Goal: Ask a question: Seek information or help from site administrators or community

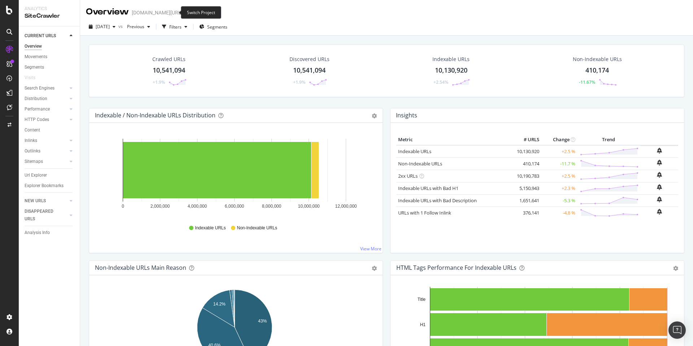
click at [185, 10] on icon "arrow-right-arrow-left" at bounding box center [187, 12] width 4 height 5
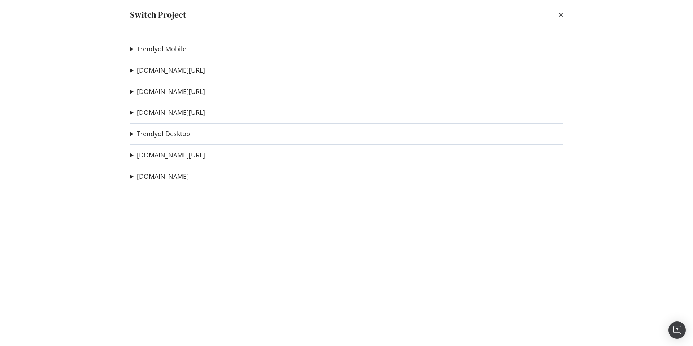
click at [174, 71] on link "trendyol.com/ar" at bounding box center [171, 70] width 68 height 8
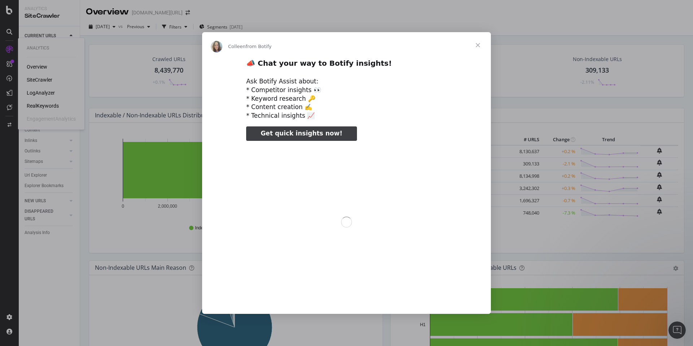
click at [40, 105] on div "Intercom messenger" at bounding box center [346, 173] width 693 height 346
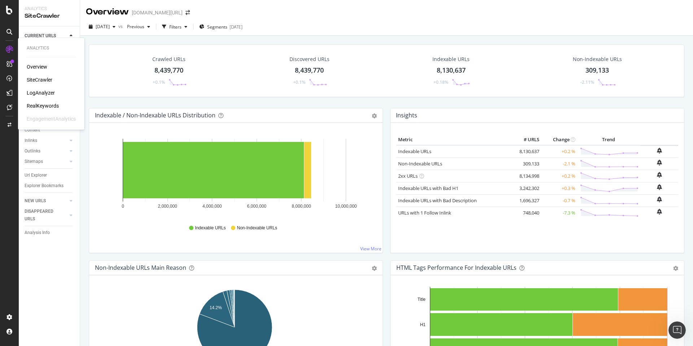
click at [42, 105] on div "RealKeywords" at bounding box center [43, 105] width 32 height 7
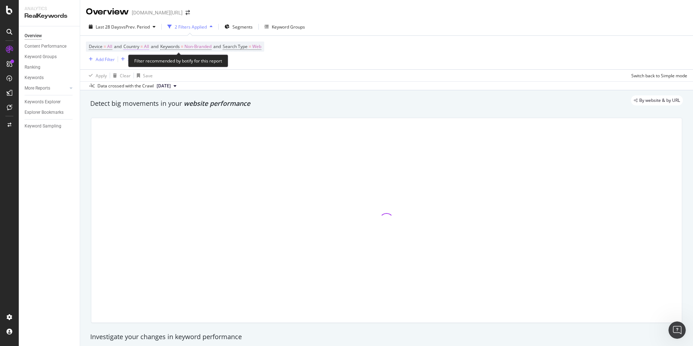
click at [131, 48] on span "Country" at bounding box center [131, 46] width 16 height 6
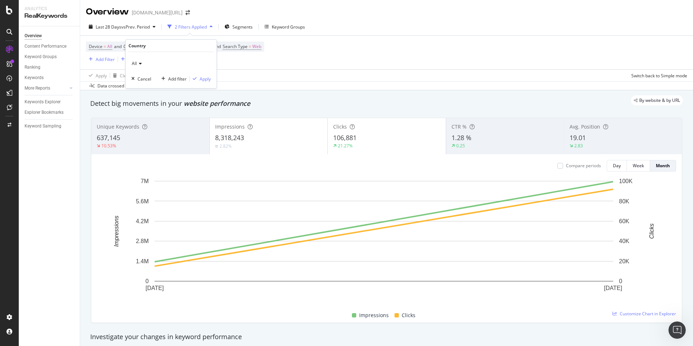
click at [138, 59] on div "All" at bounding box center [170, 64] width 79 height 12
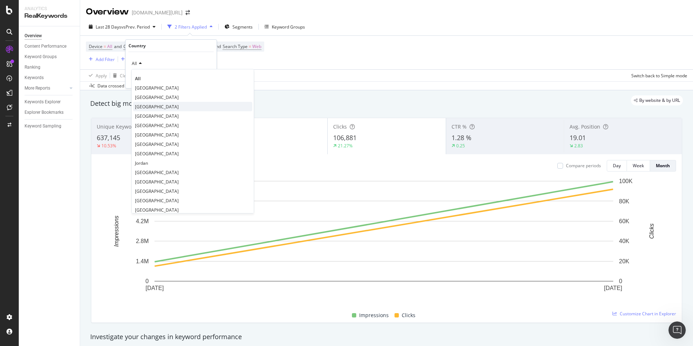
click at [156, 108] on span "Saudi Arabia" at bounding box center [157, 107] width 44 height 6
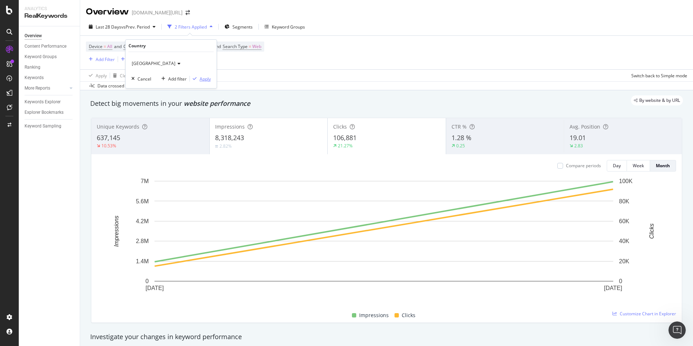
click at [204, 81] on div "Apply" at bounding box center [204, 79] width 11 height 6
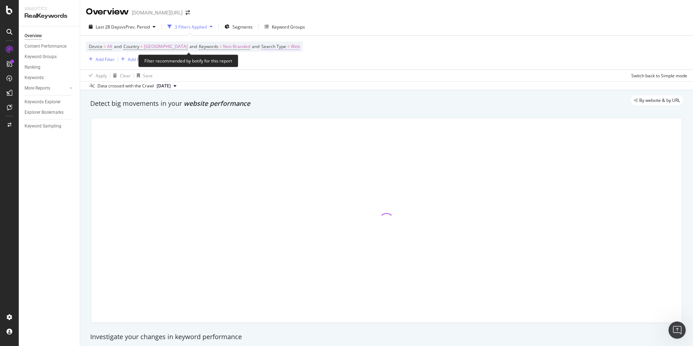
click at [261, 46] on span "Search Type" at bounding box center [273, 46] width 25 height 6
click at [264, 66] on div "Web" at bounding box center [295, 64] width 79 height 12
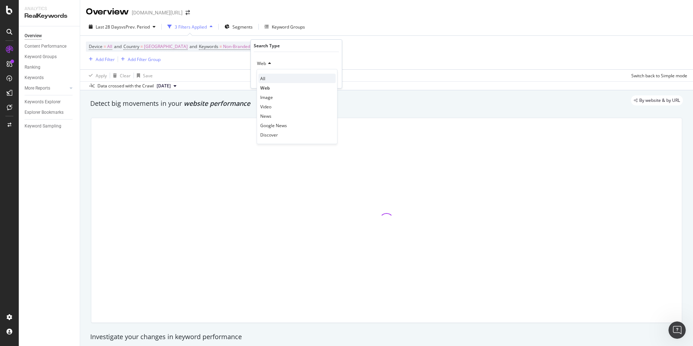
click at [266, 74] on div "All" at bounding box center [296, 78] width 77 height 9
click at [258, 66] on span "All" at bounding box center [259, 63] width 5 height 6
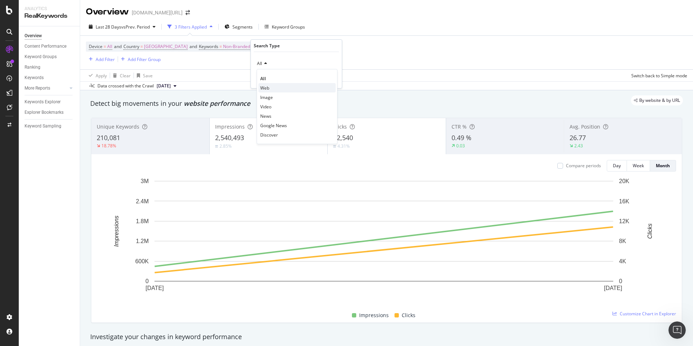
click at [266, 85] on span "Web" at bounding box center [264, 88] width 9 height 6
click at [331, 79] on div "Apply" at bounding box center [330, 79] width 11 height 6
click at [614, 164] on div "Day" at bounding box center [617, 165] width 8 height 6
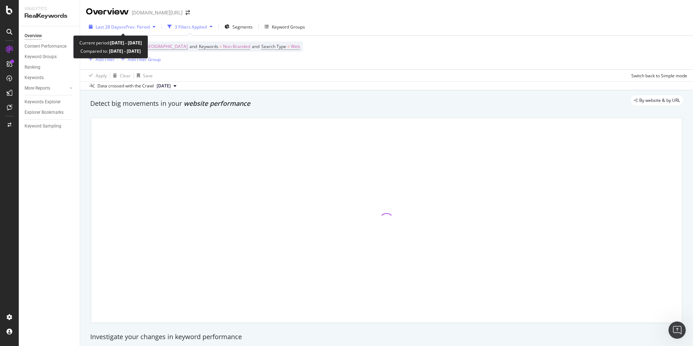
click at [127, 31] on div "Last 28 Days vs Prev. Period" at bounding box center [122, 26] width 73 height 11
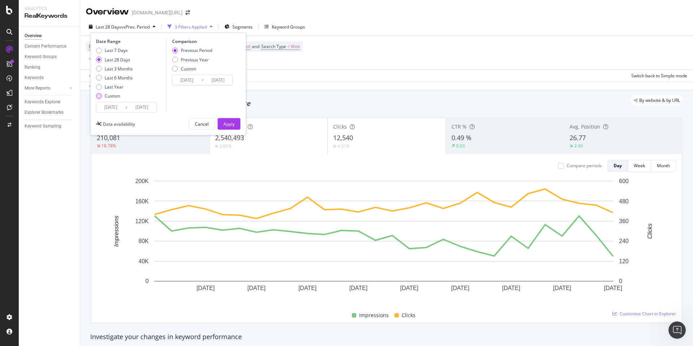
click at [109, 93] on div "Custom" at bounding box center [113, 96] width 16 height 6
click at [125, 102] on div "2025/08/28 Navigate forward to interact with the calendar and select a date. Pr…" at bounding box center [126, 107] width 61 height 11
click at [126, 104] on icon at bounding box center [126, 107] width 2 height 7
click at [134, 106] on input "2025/09/24" at bounding box center [141, 107] width 29 height 10
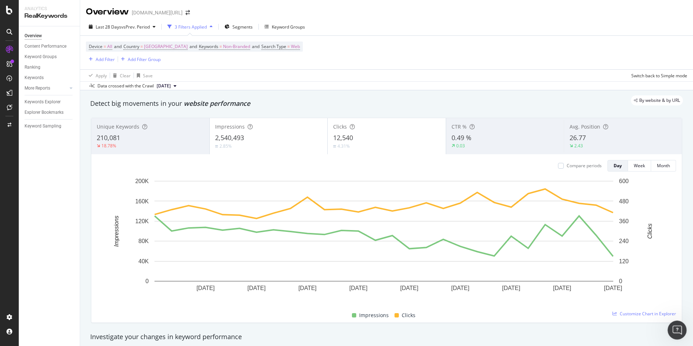
click at [675, 333] on icon "Open Intercom Messenger" at bounding box center [676, 329] width 12 height 12
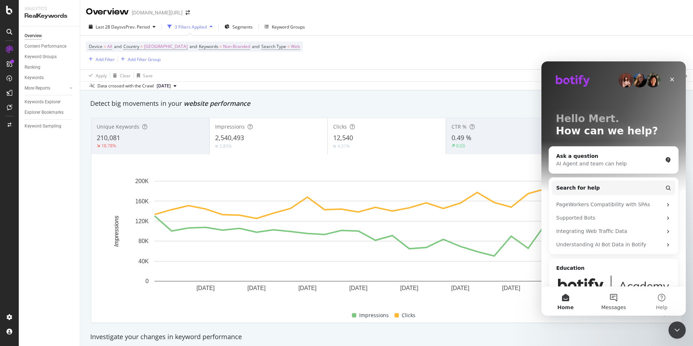
click at [619, 298] on button "Messages" at bounding box center [613, 300] width 48 height 29
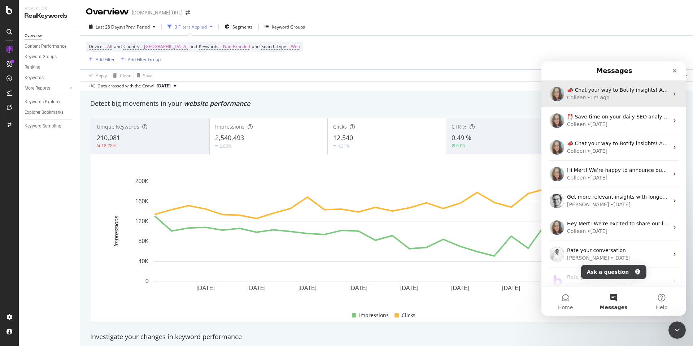
click at [618, 99] on div "Colleen • 1m ago" at bounding box center [618, 98] width 102 height 8
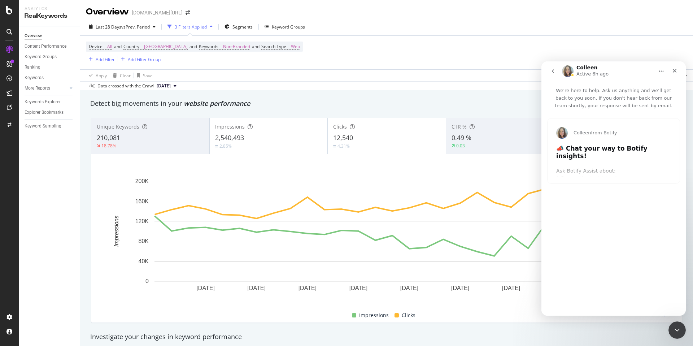
click at [597, 148] on h2 "📣 Chat your way to Botify insights!" at bounding box center [613, 153] width 115 height 19
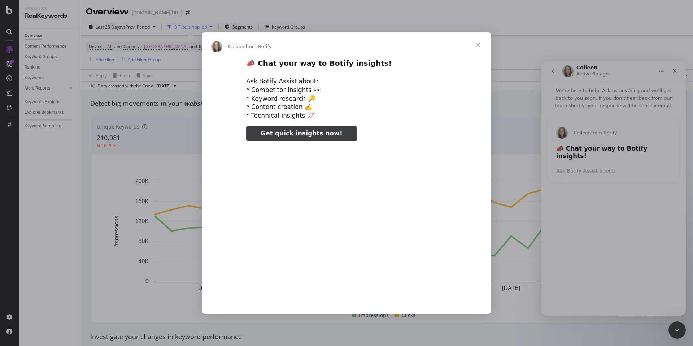
type input "849554"
type input "25484"
type input "876107"
type input "78516"
click at [322, 132] on span "Get quick insights now!" at bounding box center [301, 133] width 82 height 7
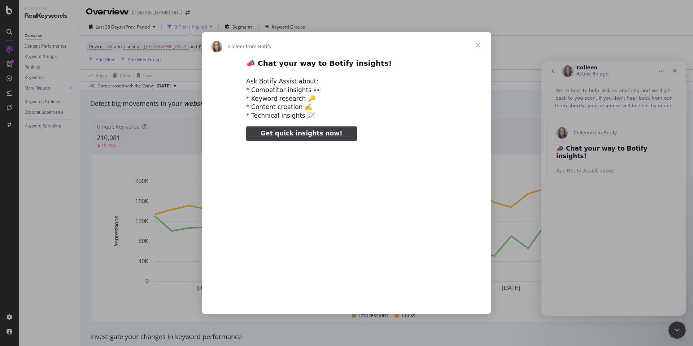
type input "937722"
type input "104328"
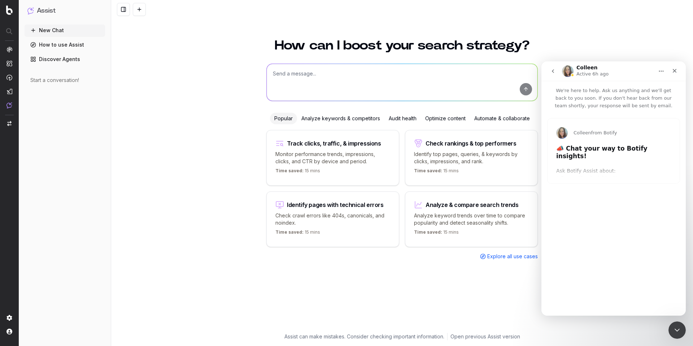
type input "292112"
click at [550, 65] on button "go back" at bounding box center [553, 71] width 14 height 14
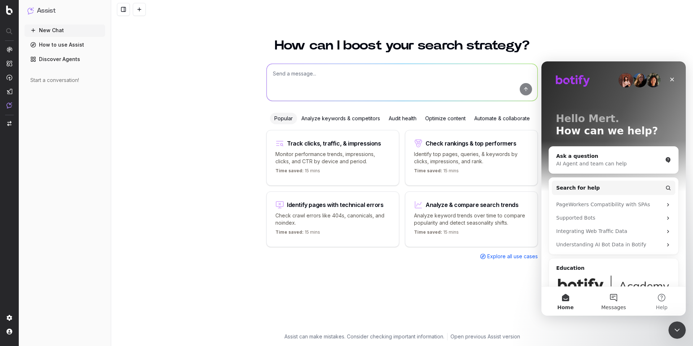
click at [612, 297] on button "Messages" at bounding box center [613, 300] width 48 height 29
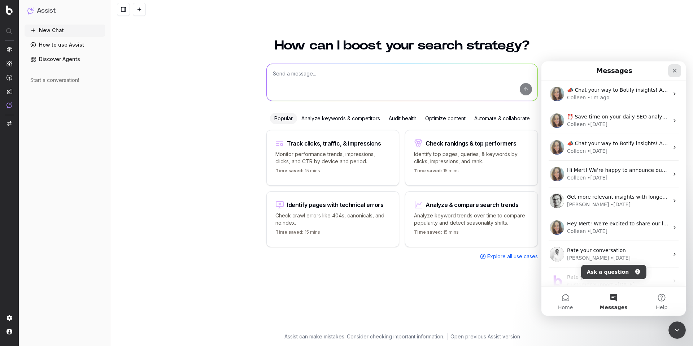
click at [674, 72] on icon "Close" at bounding box center [674, 71] width 6 height 6
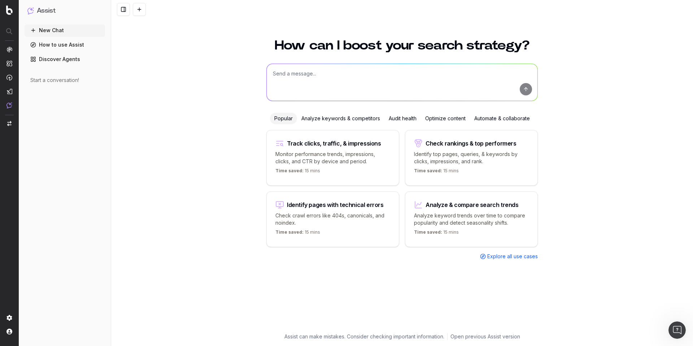
click at [350, 165] on div "Track clicks, traffic, & impressions Monitor performance trends, impressions, c…" at bounding box center [332, 158] width 133 height 56
type textarea "Change in clicks/CTR/impressions over last 28 days vs last (branded vs non-bran…"
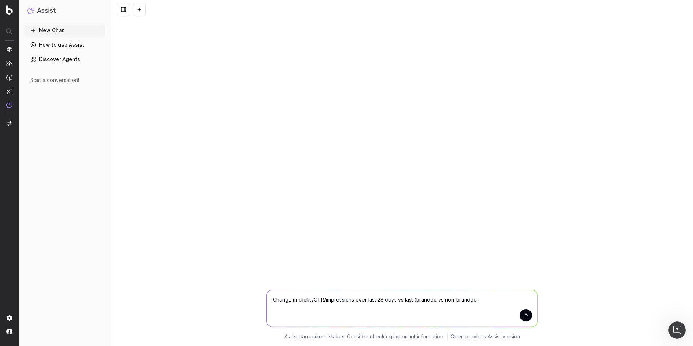
click at [530, 320] on textarea "Change in clicks/CTR/impressions over last 28 days vs last (branded vs non-bran…" at bounding box center [402, 308] width 271 height 37
click at [527, 317] on button "submit" at bounding box center [525, 315] width 12 height 12
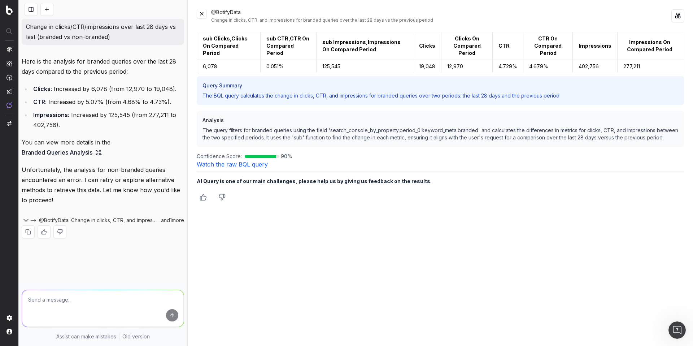
click at [116, 303] on textarea at bounding box center [103, 308] width 162 height 37
type textarea "Whic queries get most drop non-brand click & impression between 24 Sep vs. 23 S…"
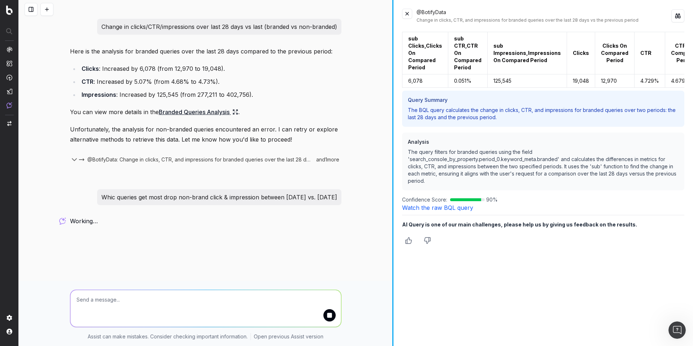
click at [392, 229] on div at bounding box center [392, 173] width 1 height 346
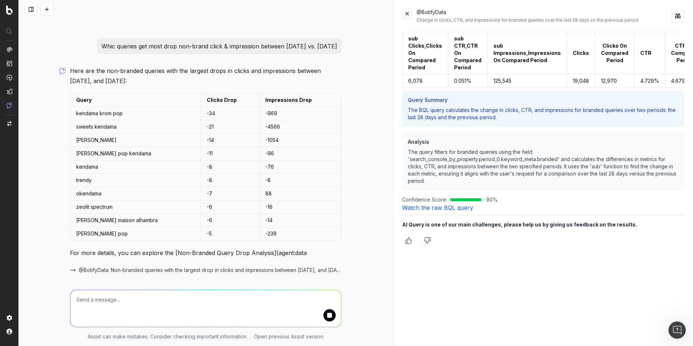
scroll to position [175, 0]
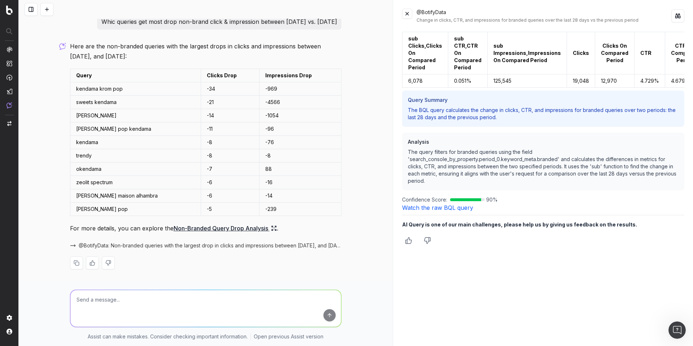
click at [272, 229] on icon at bounding box center [272, 229] width 1 height 1
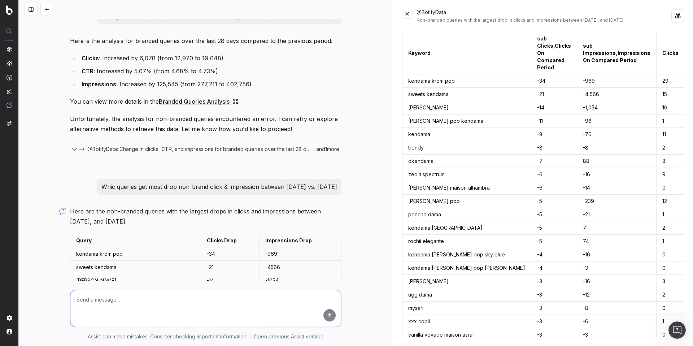
scroll to position [11, 0]
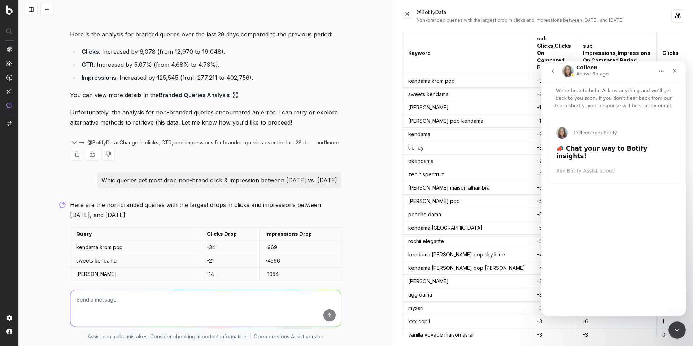
scroll to position [16, 0]
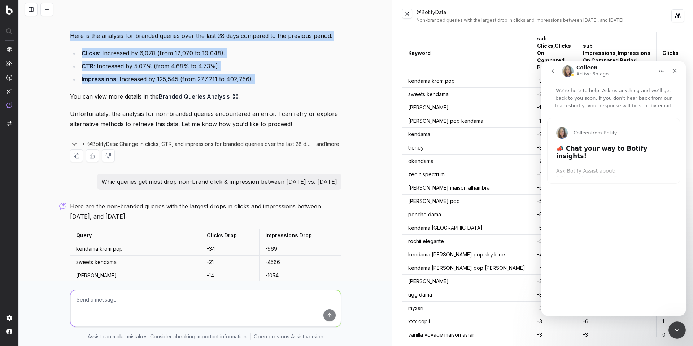
drag, startPoint x: 65, startPoint y: 35, endPoint x: 275, endPoint y: 87, distance: 216.3
click at [275, 87] on div "Change in clicks/CTR/impressions over last 28 days vs last (branded vs non-bran…" at bounding box center [205, 221] width 277 height 437
click at [280, 87] on div "Here is the analysis for branded queries over the last 28 days compared to the …" at bounding box center [205, 102] width 271 height 143
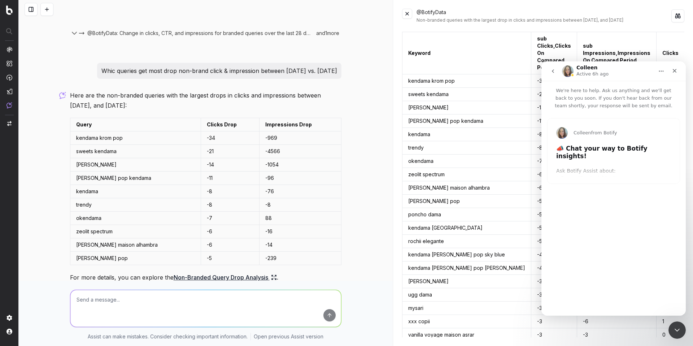
scroll to position [128, 0]
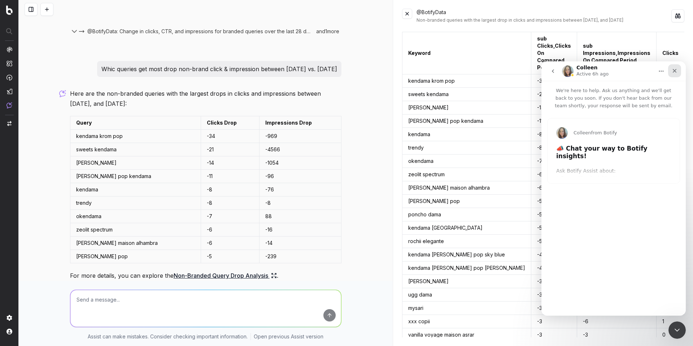
type input "1434342"
click at [676, 74] on div "Close" at bounding box center [674, 70] width 13 height 13
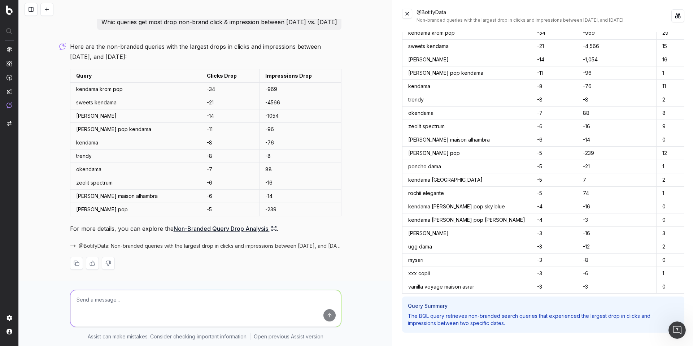
scroll to position [34, 0]
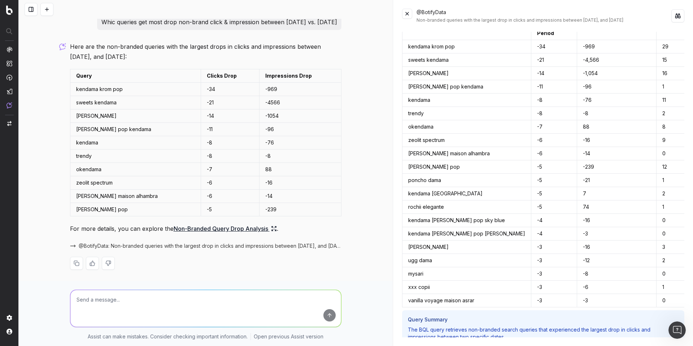
drag, startPoint x: 62, startPoint y: 93, endPoint x: 355, endPoint y: 184, distance: 306.5
click at [342, 183] on div "Change in clicks/CTR/impressions over last 28 days vs last (branded vs non-bran…" at bounding box center [205, 173] width 373 height 346
click at [356, 184] on div "Change in clicks/CTR/impressions over last 28 days vs last (branded vs non-bran…" at bounding box center [205, 173] width 373 height 346
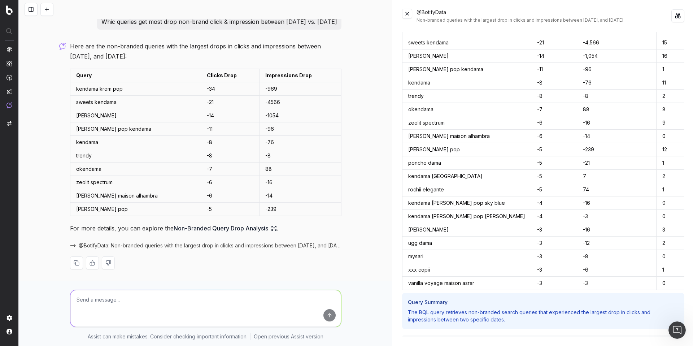
scroll to position [59, 0]
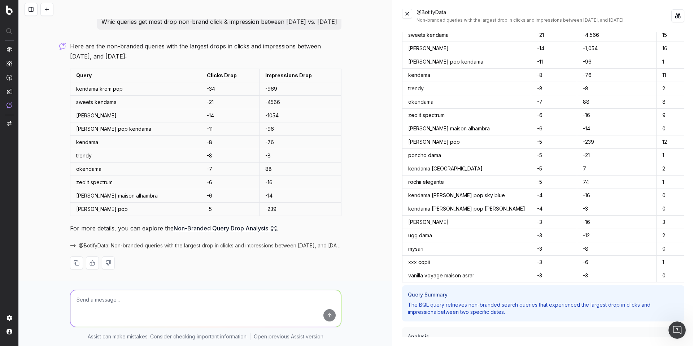
type input "3296666"
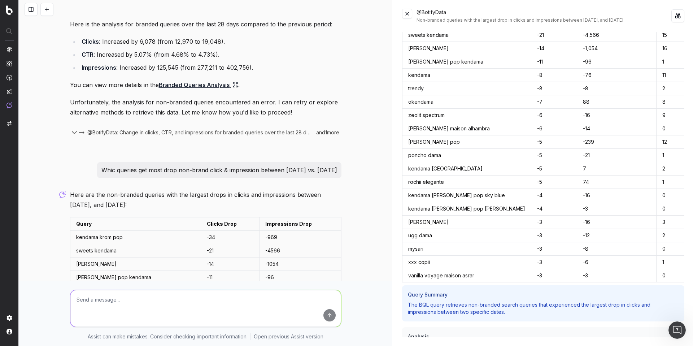
scroll to position [0, 0]
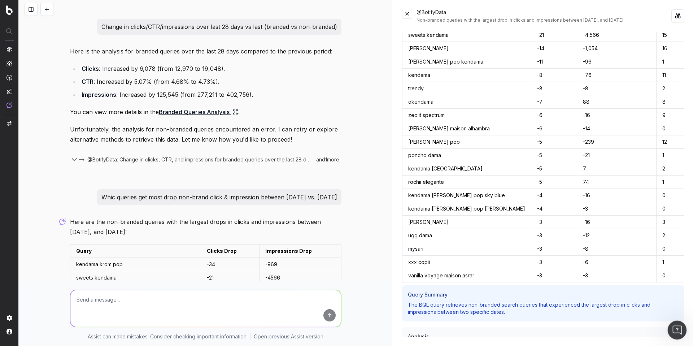
click at [677, 326] on icon "Open Intercom Messenger" at bounding box center [676, 329] width 12 height 12
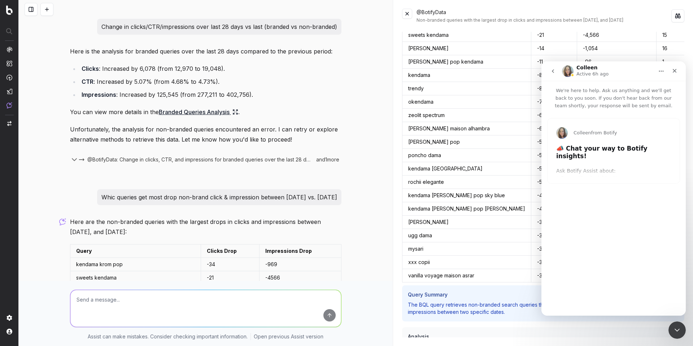
type input "132779"
click at [611, 153] on h2 "📣 Chat your way to Botify insights!" at bounding box center [613, 153] width 115 height 19
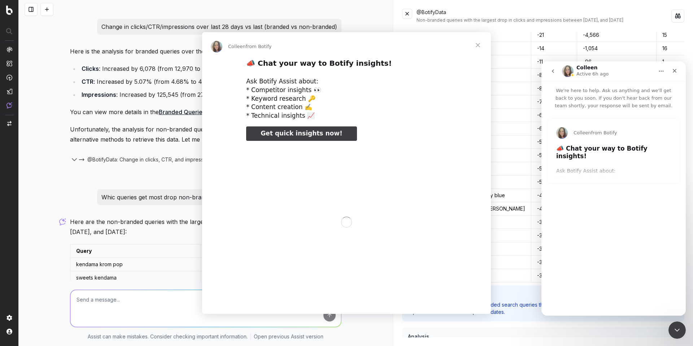
type input "26100"
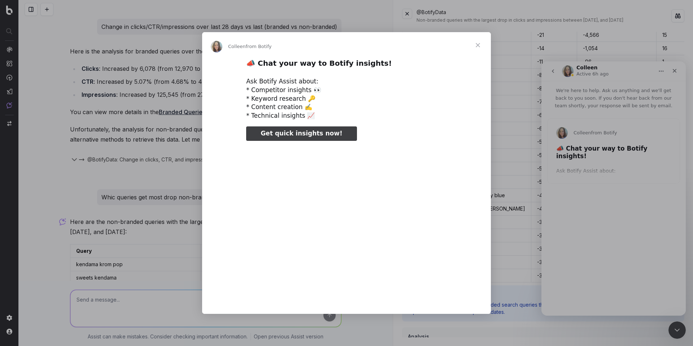
type input "185789"
type input "52655"
type input "212523"
type input "79223"
type input "238976"
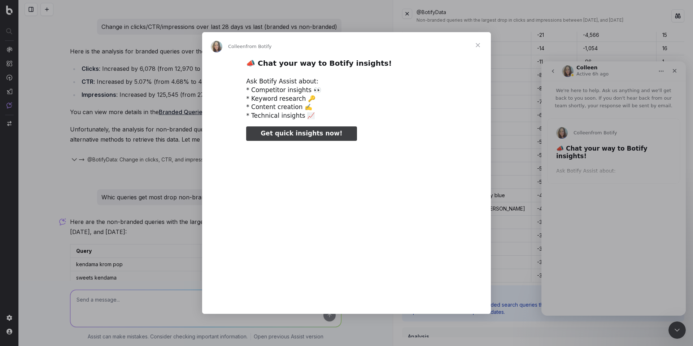
type input "105705"
type input "265482"
type input "132385"
type input "292082"
type input "158896"
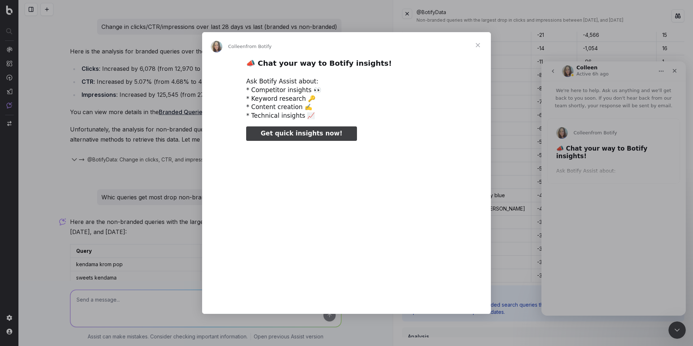
type input "318725"
type input "185477"
type input "345224"
type input "212051"
click at [479, 43] on span "Close" at bounding box center [478, 45] width 26 height 26
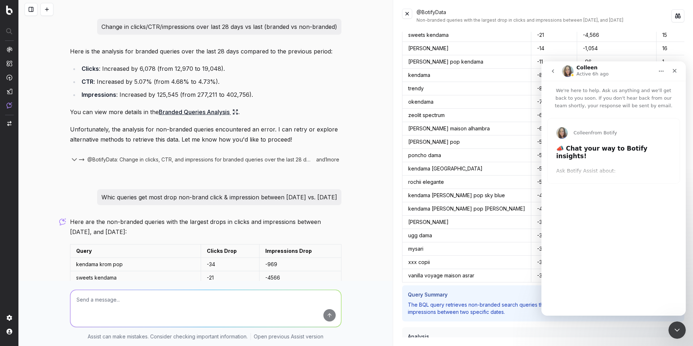
type input "477949"
click at [600, 145] on h2 "📣 Chat your way to Botify insights!" at bounding box center [613, 153] width 115 height 19
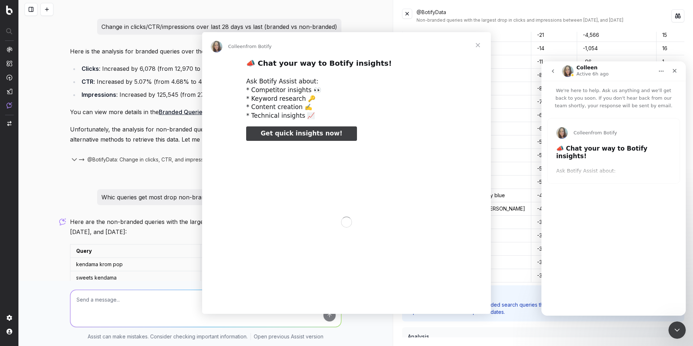
type input "504522"
type input "25738"
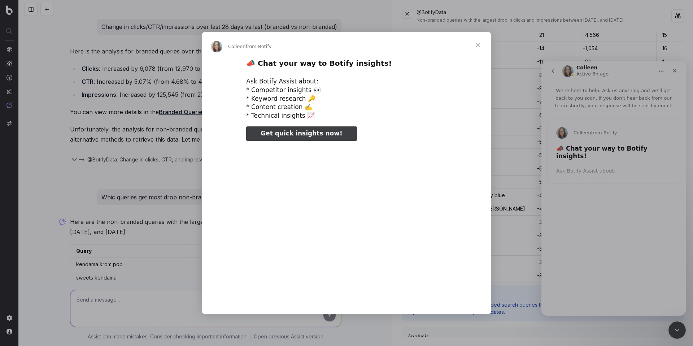
type input "531113"
type input "52292"
type input "557636"
type input "78901"
type input "105467"
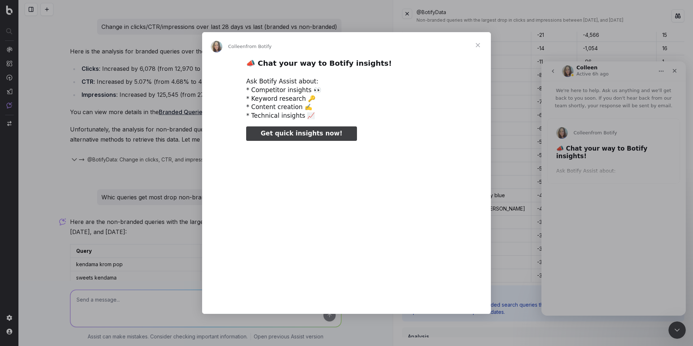
type input "610895"
type input "132034"
type input "637455"
type input "158512"
type input "664081"
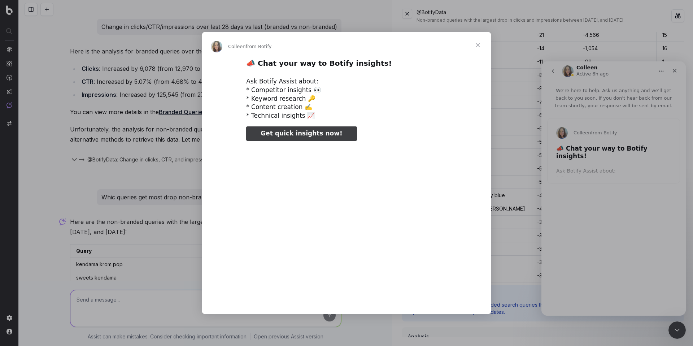
type input "185119"
type input "690531"
type input "211766"
type input "717147"
type input "238372"
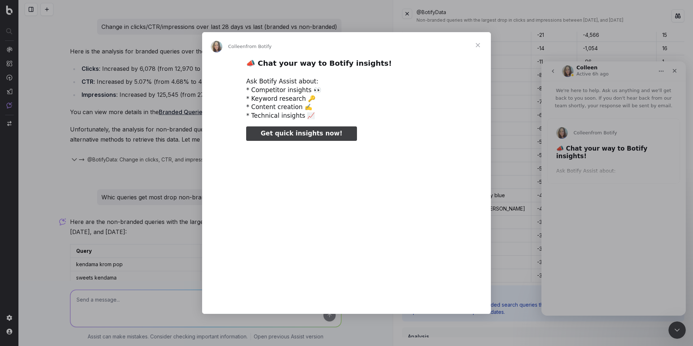
type input "743697"
type input "264880"
type input "770332"
type input "291477"
type input "796784"
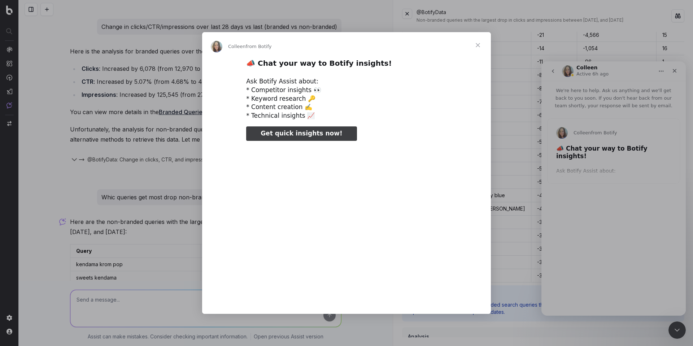
type input "317961"
type input "823262"
type input "344479"
type input "849866"
type input "371032"
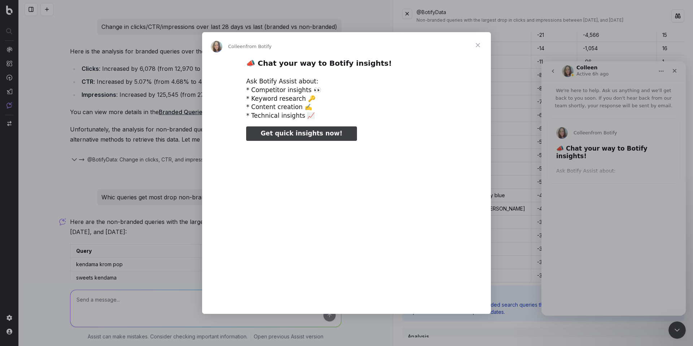
type input "876540"
type input "397788"
type input "902996"
type input "929609"
type input "450746"
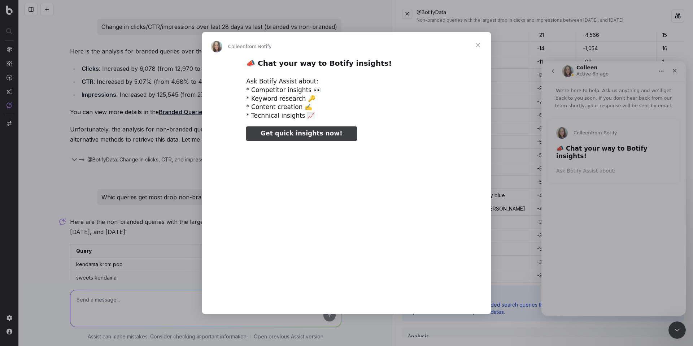
type input "956194"
type input "477423"
type input "982780"
type input "503815"
type input "530478"
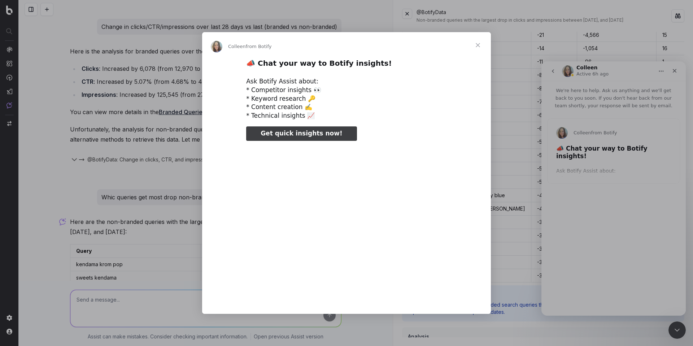
type input "1035855"
type input "557046"
type input "1062515"
type input "583502"
type input "1089001"
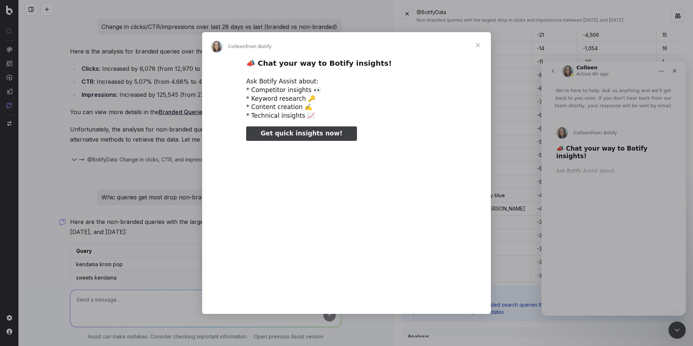
type input "610206"
type input "1115526"
drag, startPoint x: 246, startPoint y: 83, endPoint x: 273, endPoint y: 78, distance: 27.5
click at [265, 79] on div "Ask Botify Assist about: * Competitor insights 👀 * Keyword research 🔑 * Content…" at bounding box center [346, 98] width 201 height 43
type input "636651"
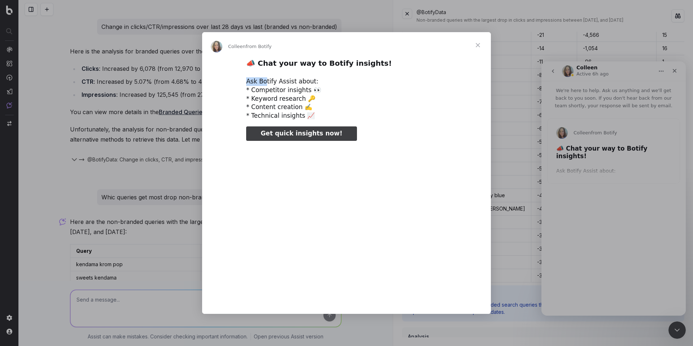
type input "1142084"
type input "663246"
type input "1168703"
type input "689865"
type input "1195167"
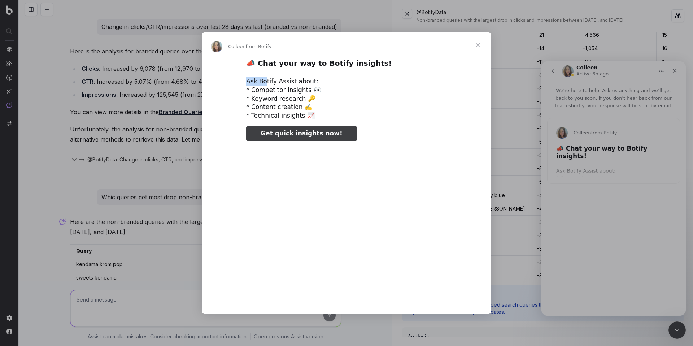
type input "716493"
type input "1221692"
type input "743027"
type input "1248363"
type input "769557"
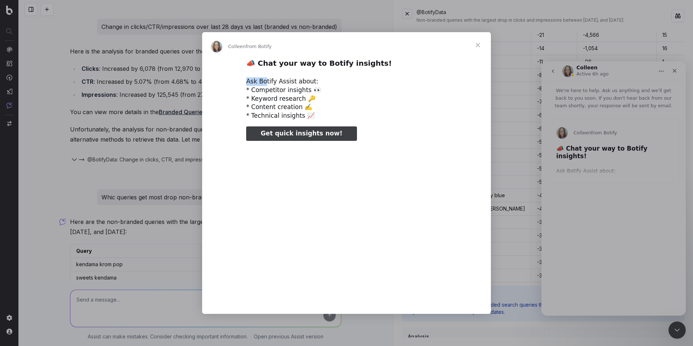
type input "1274894"
type input "796050"
type input "1301514"
type input "1328043"
type input "849258"
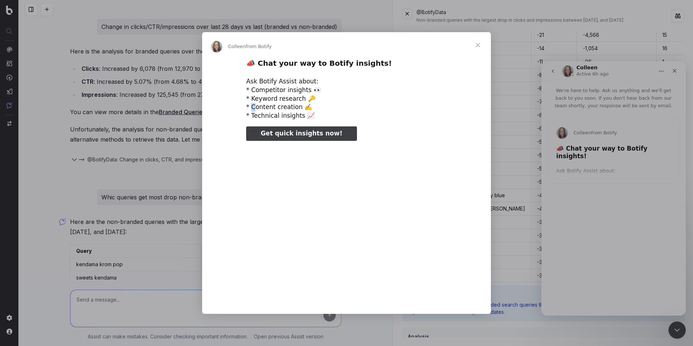
type input "1354540"
type input "875801"
type input "1381185"
drag, startPoint x: 252, startPoint y: 104, endPoint x: 289, endPoint y: 106, distance: 37.6
click at [289, 106] on div "Ask Botify Assist about: * Competitor insights 👀 * Keyword research 🔑 * Content…" at bounding box center [346, 98] width 201 height 43
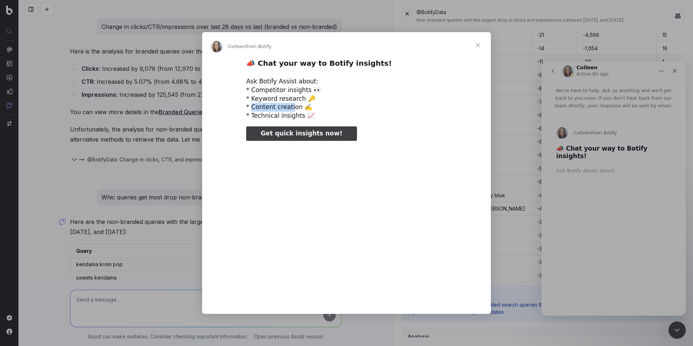
type input "902383"
type input "1407690"
type input "928809"
type input "955510"
type input "1460844"
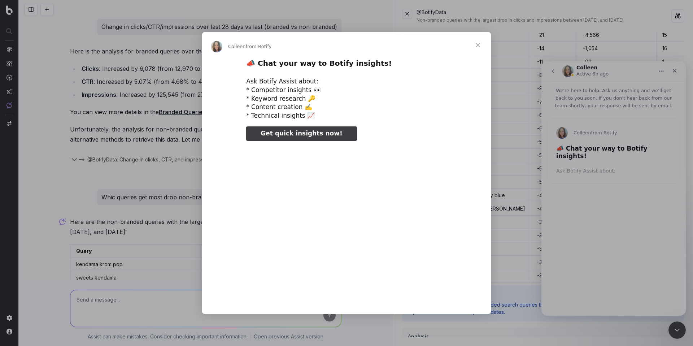
type input "982023"
type input "1487358"
drag, startPoint x: 257, startPoint y: 116, endPoint x: 270, endPoint y: 115, distance: 13.0
click at [270, 115] on div "Ask Botify Assist about: * Competitor insights 👀 * Keyword research 🔑 * Content…" at bounding box center [346, 98] width 201 height 43
type input "1008675"
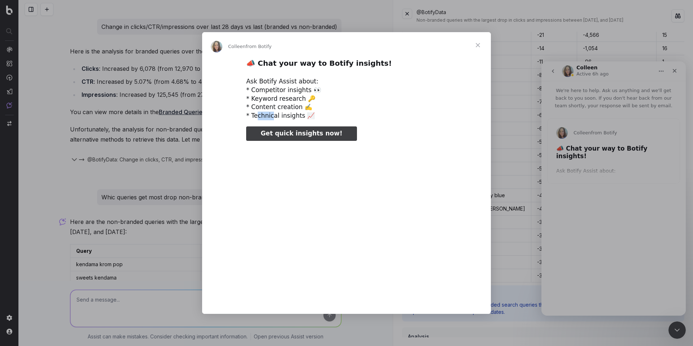
type input "1514169"
type input "1035141"
type input "1540522"
click at [253, 95] on div "Ask Botify Assist about: * Competitor insights 👀 * Keyword research 🔑 * Content…" at bounding box center [346, 98] width 201 height 43
type input "1061773"
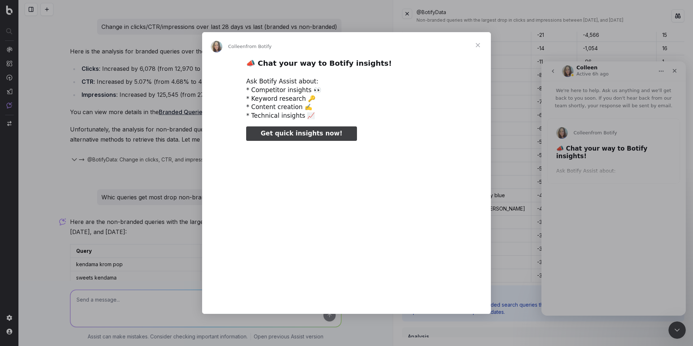
type input "1567027"
type input "1088260"
type input "1594157"
type input "1114944"
type input "1620190"
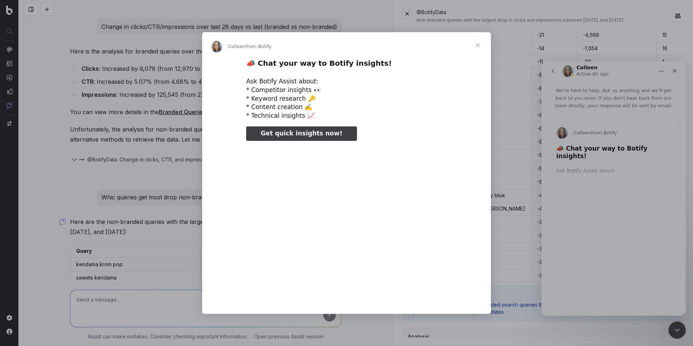
type input "1141498"
type input "1646870"
type input "1168049"
type input "1673367"
type input "1194583"
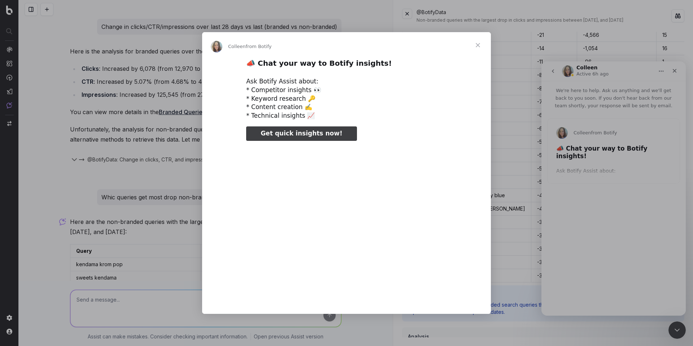
type input "1699922"
type input "1221206"
type input "1726586"
type input "1753044"
type input "1274291"
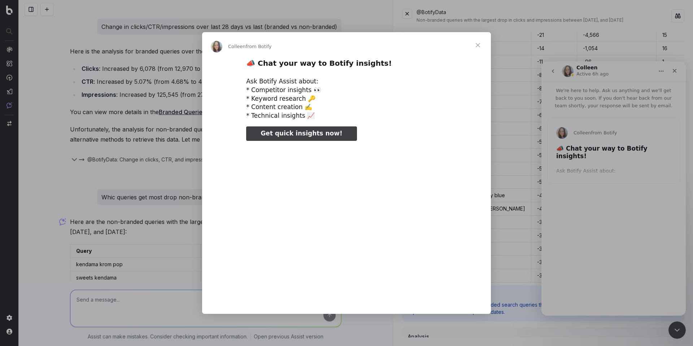
type input "1779605"
type input "1300897"
type input "1806123"
type input "1327319"
type input "1832683"
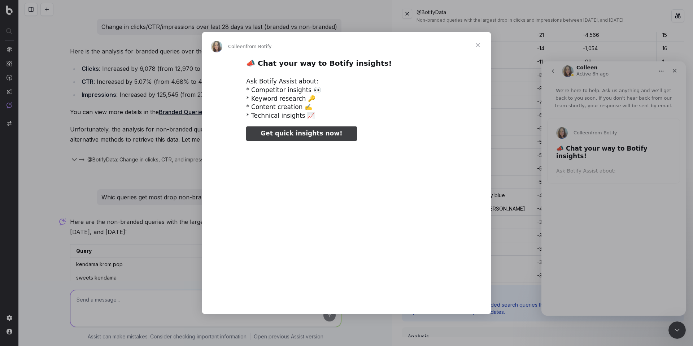
type input "1353850"
type input "1380459"
type input "1885920"
type input "1406954"
type input "1912414"
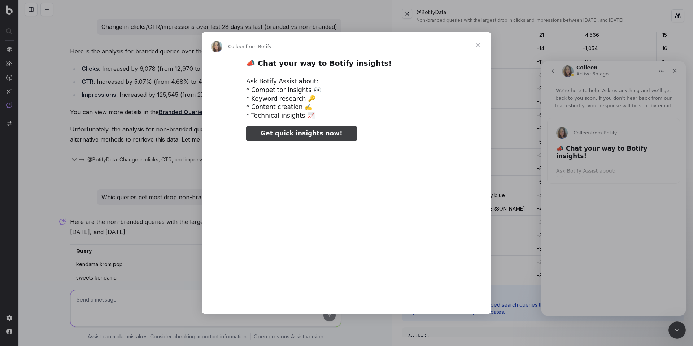
type input "1433593"
type input "1939007"
type input "1460237"
type input "1965570"
type input "1486732"
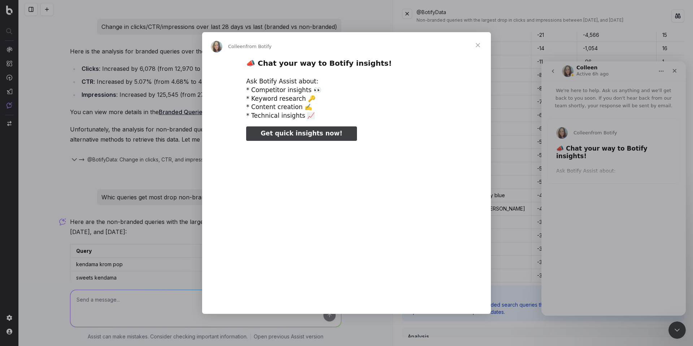
type input "1992083"
type input "1513240"
type input "2018661"
type input "1539842"
type input "2045249"
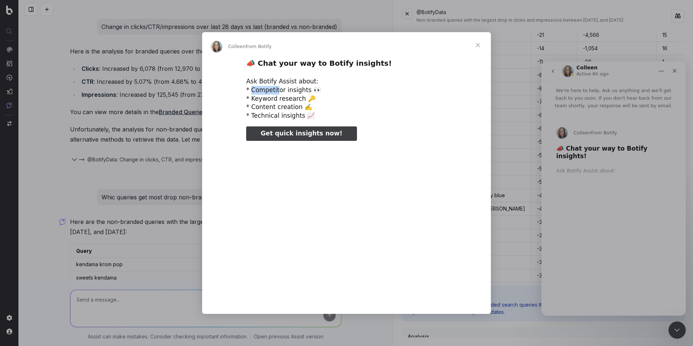
type input "1566364"
type input "2071705"
type input "1593024"
type input "2098381"
type input "1619572"
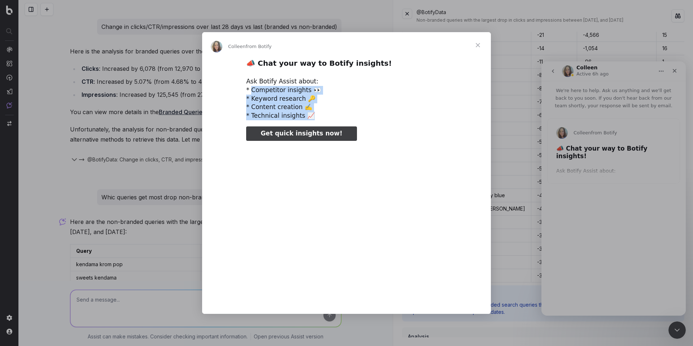
type input "2125064"
type input "1646086"
type input "2151546"
drag, startPoint x: 250, startPoint y: 90, endPoint x: 326, endPoint y: 113, distance: 79.4
click at [326, 113] on div "Ask Botify Assist about: * Competitor insights 👀 * Keyword research 🔑 * Content…" at bounding box center [346, 98] width 201 height 43
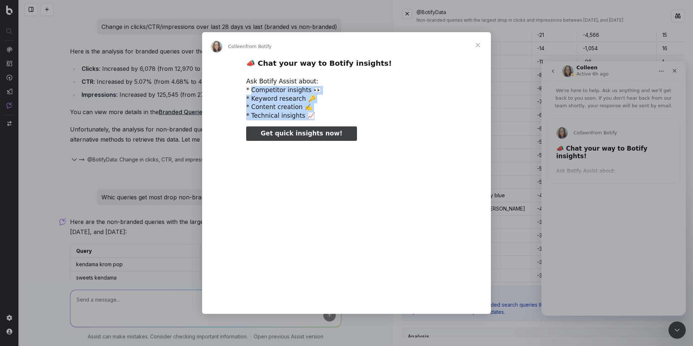
type input "2178065"
type input "1699244"
type input "2204611"
type input "1725716"
type input "2231204"
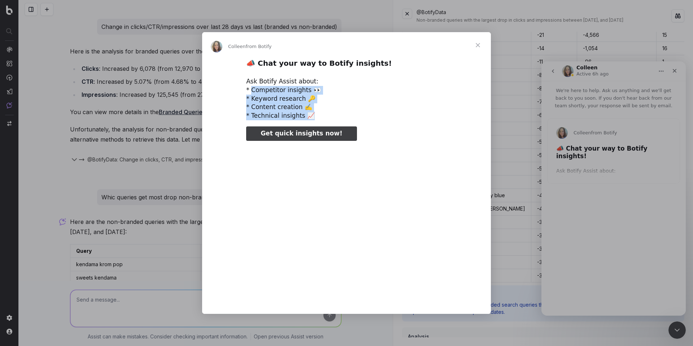
click at [317, 117] on div "Ask Botify Assist about: * Competitor insights 👀 * Keyword research 🔑 * Content…" at bounding box center [346, 98] width 201 height 43
type input "1752361"
type input "2257758"
type input "1778875"
type input "1805575"
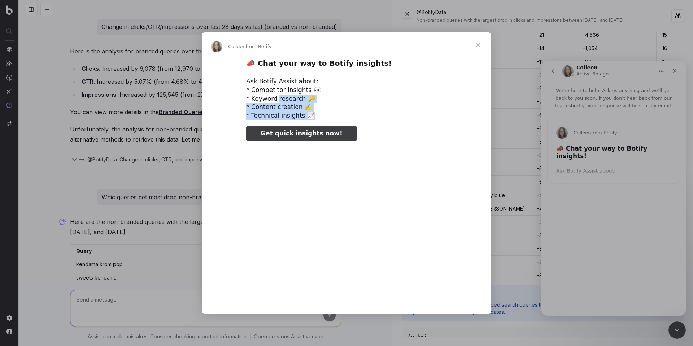
type input "2310803"
type input "1831925"
type input "2337433"
type input "1858562"
drag, startPoint x: 316, startPoint y: 116, endPoint x: 248, endPoint y: 79, distance: 77.5
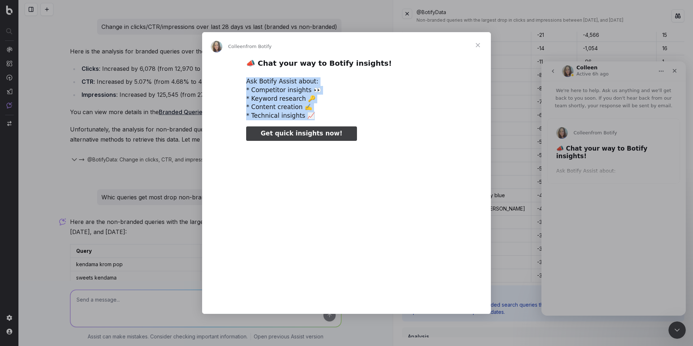
click at [248, 79] on div "Ask Botify Assist about: * Competitor insights 👀 * Keyword research 🔑 * Content…" at bounding box center [346, 98] width 201 height 43
type input "2363995"
type input "1885218"
type input "2390649"
click at [245, 80] on div "📣 Chat your way to Botify insights! Ask Botify Assist about: * Competitor insig…" at bounding box center [346, 183] width 289 height 250
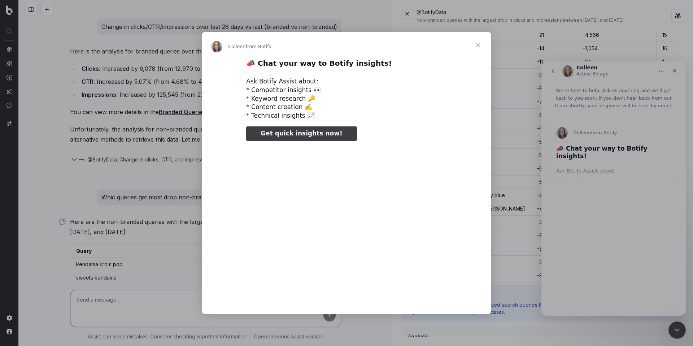
type input "1911764"
type input "2417066"
type input "1938188"
type input "2443654"
type input "1964873"
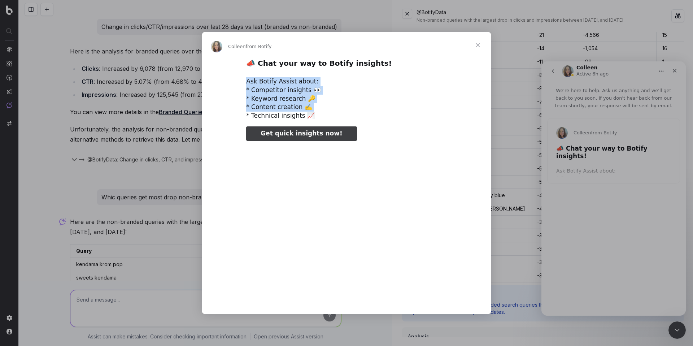
type input "2470193"
type input "1991434"
type input "2496744"
drag, startPoint x: 245, startPoint y: 80, endPoint x: 335, endPoint y: 110, distance: 95.5
click at [335, 110] on div "📣 Chat your way to Botify insights! Ask Botify Assist about: * Competitor insig…" at bounding box center [346, 183] width 289 height 250
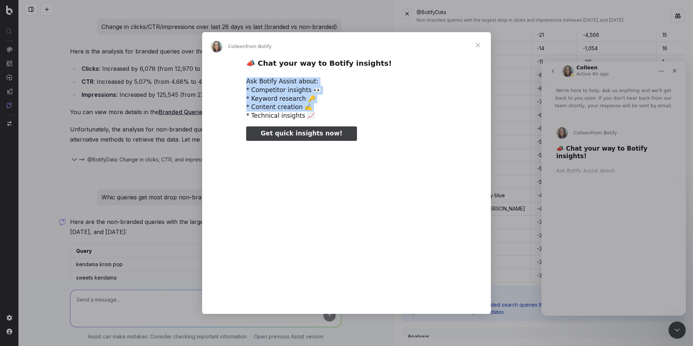
type input "2017975"
type input "2523402"
type input "2044597"
type input "2549912"
click at [329, 111] on div "Ask Botify Assist about: * Competitor insights 👀 * Keyword research 🔑 * Content…" at bounding box center [346, 98] width 201 height 43
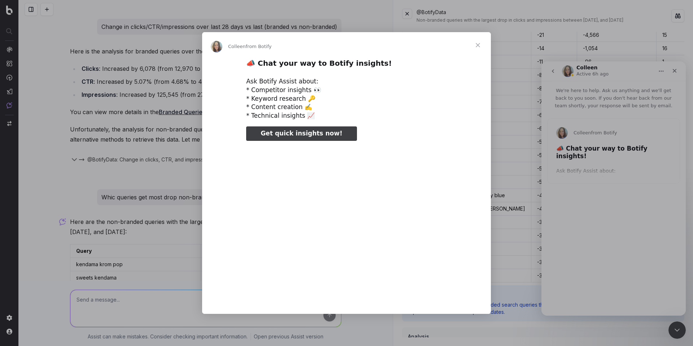
type input "2071165"
type input "2576445"
type input "2097681"
type input "2602976"
type input "2629605"
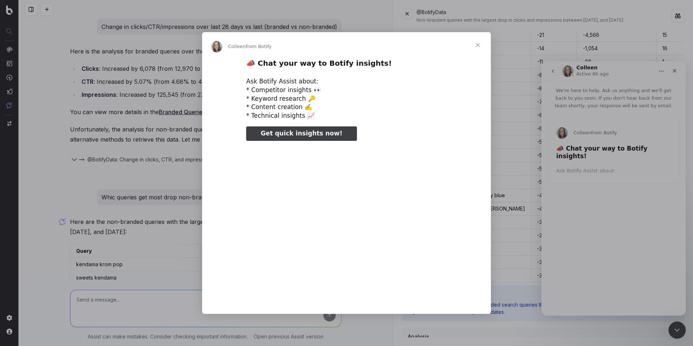
type input "2150750"
type input "2656073"
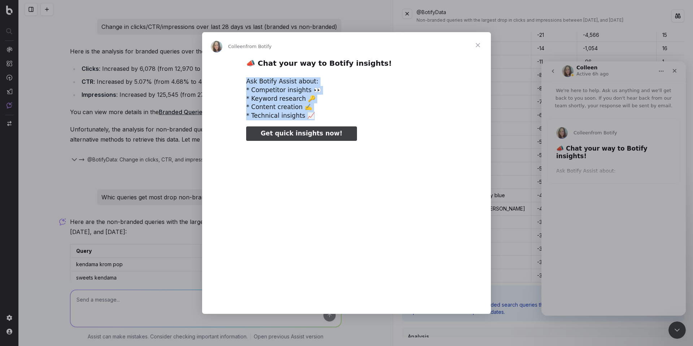
type input "2177340"
type input "2682644"
drag, startPoint x: 324, startPoint y: 113, endPoint x: 245, endPoint y: 82, distance: 84.1
click at [245, 82] on div "📣 Chat your way to Botify insights! Ask Botify Assist about: * Competitor insig…" at bounding box center [346, 183] width 289 height 250
type input "2203848"
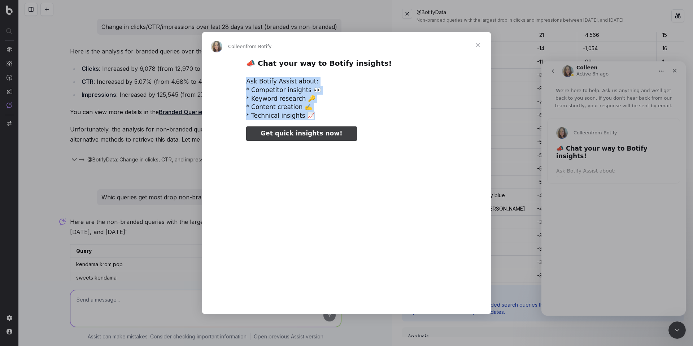
click at [245, 82] on div "📣 Chat your way to Botify insights! Ask Botify Assist about: * Competitor insig…" at bounding box center [346, 183] width 289 height 250
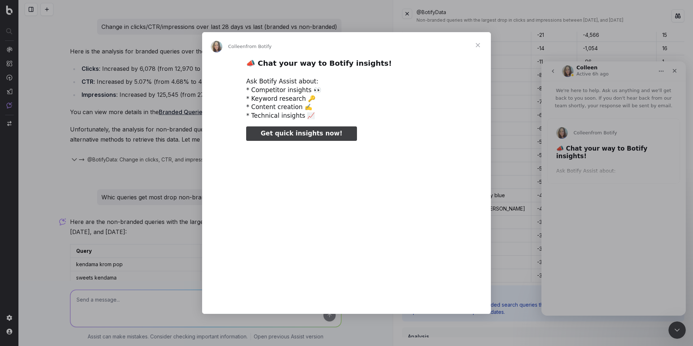
type input "2230502"
type input "2735834"
type input "2257000"
type input "2762415"
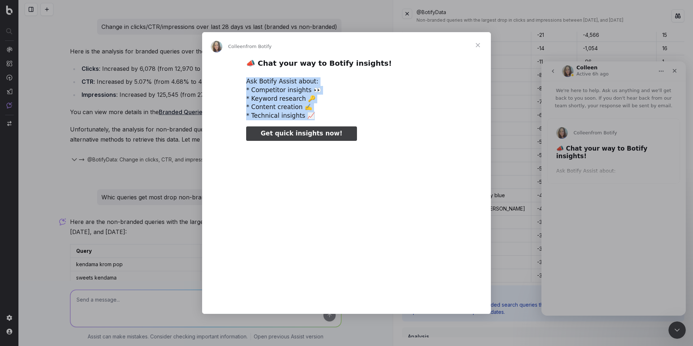
type input "2283499"
type input "2788903"
type input "2310127"
drag, startPoint x: 245, startPoint y: 82, endPoint x: 337, endPoint y: 115, distance: 97.2
click at [337, 115] on div "📣 Chat your way to Botify insights! Ask Botify Assist about: * Competitor insig…" at bounding box center [346, 183] width 289 height 250
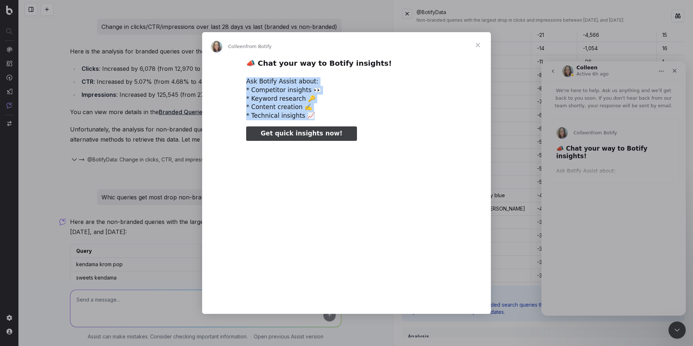
type input "2815549"
type input "2336666"
click at [337, 115] on div "Ask Botify Assist about: * Competitor insights 👀 * Keyword research 🔑 * Content…" at bounding box center [346, 98] width 201 height 43
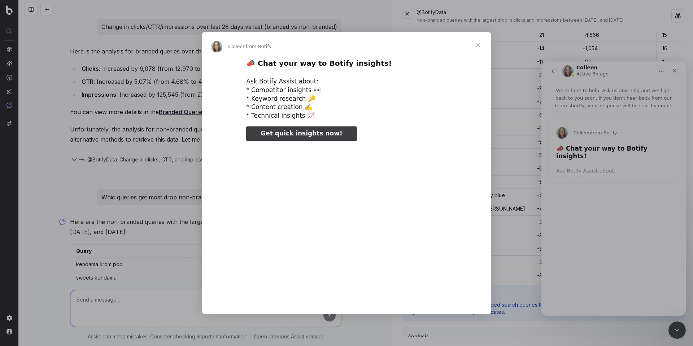
type input "2842076"
type input "2363344"
type input "2868747"
type input "2389799"
type input "2895191"
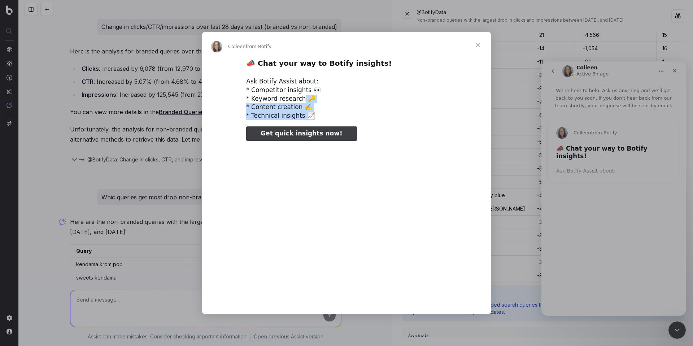
type input "2416462"
drag, startPoint x: 337, startPoint y: 115, endPoint x: 305, endPoint y: 102, distance: 34.1
click at [300, 102] on div "Ask Botify Assist about: * Competitor insights 👀 * Keyword research 🔑 * Content…" at bounding box center [346, 98] width 201 height 43
type input "2921788"
type input "2442972"
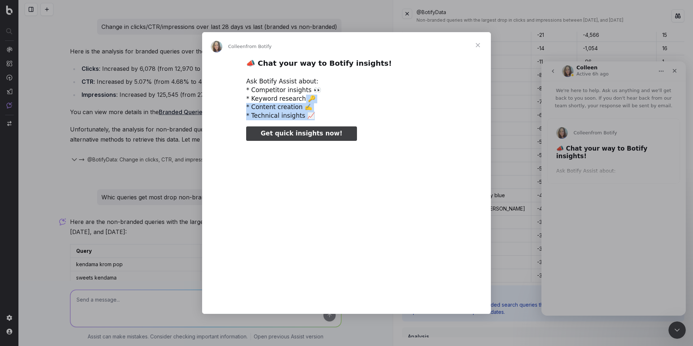
type input "2948524"
click at [357, 105] on div "Ask Botify Assist about: * Competitor insights 👀 * Keyword research 🔑 * Content…" at bounding box center [346, 98] width 201 height 43
type input "2469479"
type input "2974827"
type input "2496087"
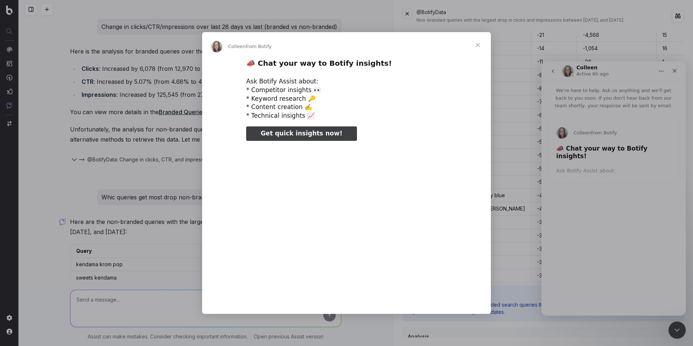
type input "3001513"
type input "2522736"
type input "3028000"
type input "2575727"
drag, startPoint x: 251, startPoint y: 88, endPoint x: 341, endPoint y: 110, distance: 92.6
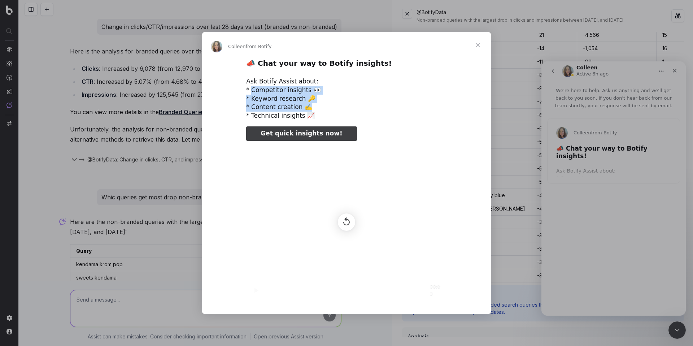
click at [341, 110] on div "Ask Botify Assist about: * Competitor insights 👀 * Keyword research 🔑 * Content…" at bounding box center [346, 98] width 201 height 43
click at [306, 106] on div "Ask Botify Assist about: * Competitor insights 👀 * Keyword research 🔑 * Content…" at bounding box center [346, 98] width 201 height 43
click at [309, 130] on span "Get quick insights now!" at bounding box center [301, 133] width 82 height 7
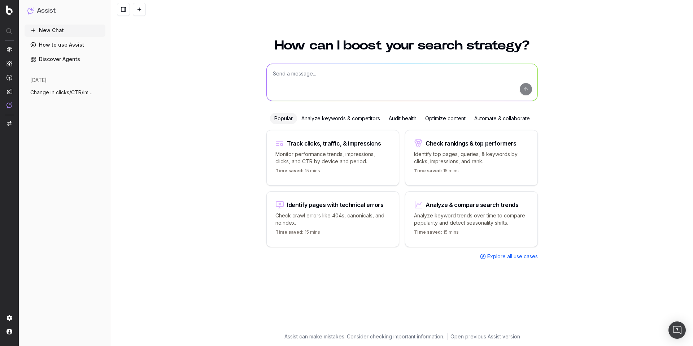
click at [357, 212] on p "Check crawl errors like 404s, canonicals, and noindex." at bounding box center [332, 219] width 115 height 14
type textarea "List all URLs with 404 status code from the latest crawl."
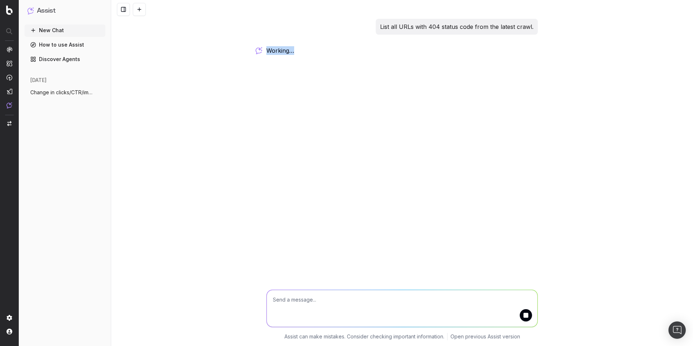
drag, startPoint x: 264, startPoint y: 48, endPoint x: 322, endPoint y: 50, distance: 58.1
click at [320, 52] on div "List all URLs with 404 status code from the latest crawl. working …" at bounding box center [401, 38] width 277 height 38
click at [220, 54] on div "List all URLs with 404 status code from the latest crawl. working … Assist can …" at bounding box center [402, 173] width 582 height 346
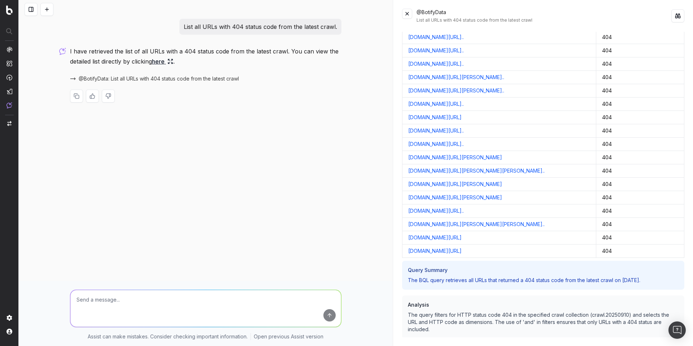
scroll to position [6475, 0]
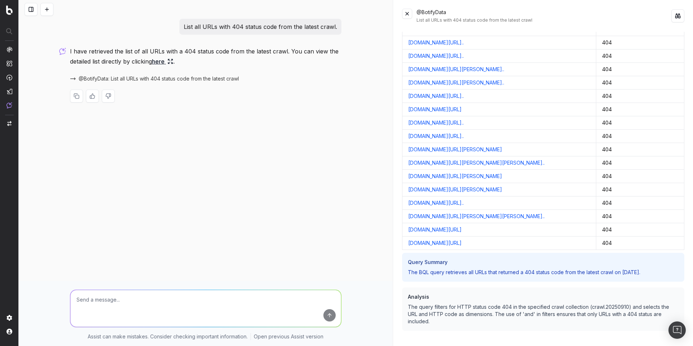
drag, startPoint x: 512, startPoint y: 272, endPoint x: 569, endPoint y: 269, distance: 57.4
click at [569, 269] on p "The BQL query retrieves all URLs that returned a 404 status code from the lates…" at bounding box center [543, 271] width 271 height 7
drag, startPoint x: 571, startPoint y: 269, endPoint x: 658, endPoint y: 270, distance: 86.9
click at [653, 269] on p "The BQL query retrieves all URLs that returned a 404 status code from the lates…" at bounding box center [543, 271] width 271 height 7
drag, startPoint x: 658, startPoint y: 274, endPoint x: 543, endPoint y: 270, distance: 115.5
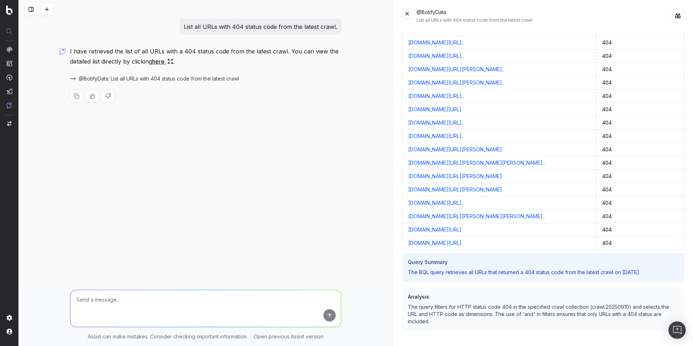
click at [544, 271] on p "The BQL query retrieves all URLs that returned a 404 status code from the lates…" at bounding box center [543, 271] width 271 height 7
click at [485, 278] on div "Query Summary The BQL query retrieves all URLs that returned a 404 status code …" at bounding box center [543, 267] width 282 height 29
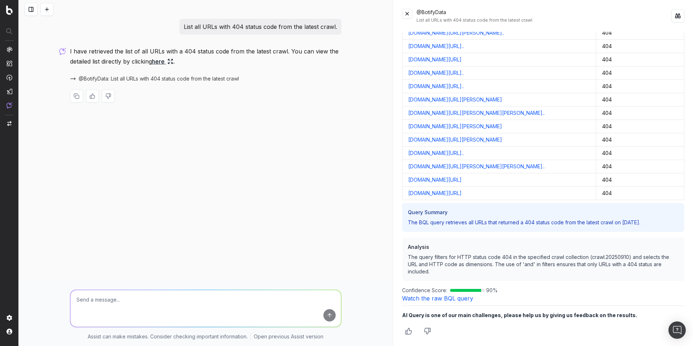
scroll to position [6525, 0]
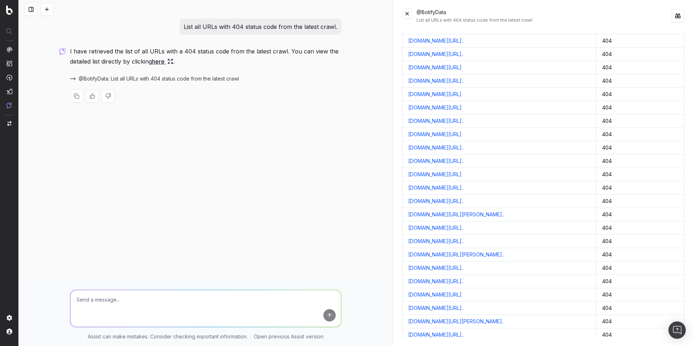
scroll to position [6525, 0]
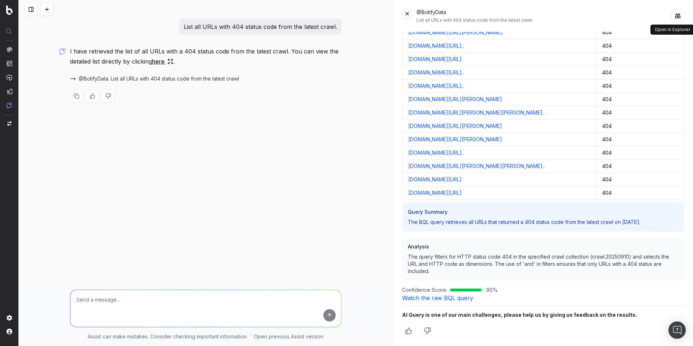
click at [681, 17] on button at bounding box center [677, 15] width 13 height 13
